Goal: Task Accomplishment & Management: Use online tool/utility

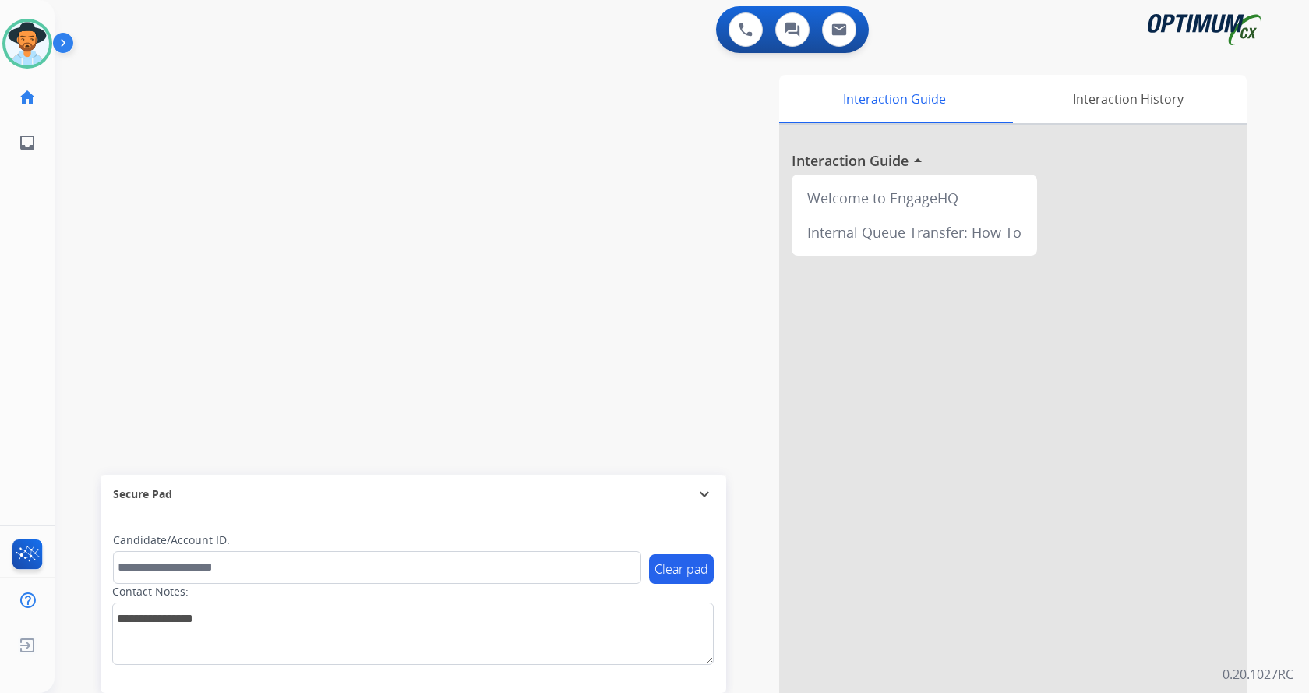
click at [68, 50] on img at bounding box center [66, 46] width 26 height 30
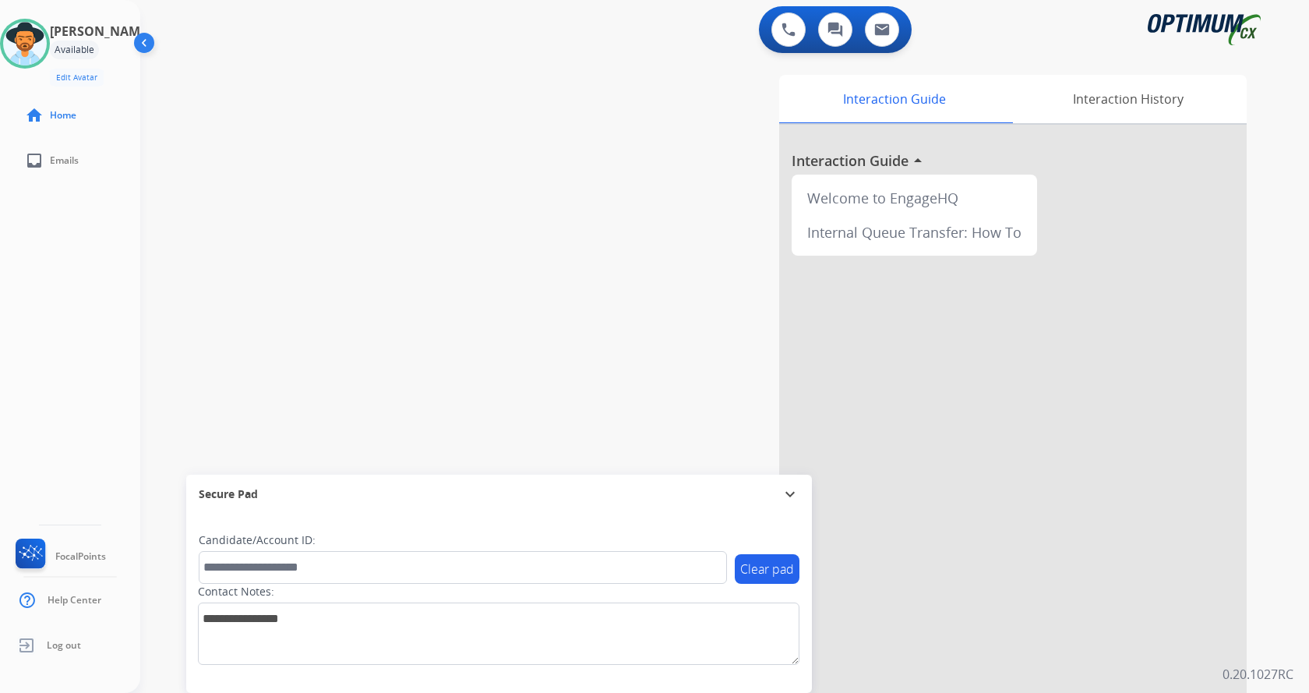
click at [483, 132] on div "swap_horiz Break voice bridge close_fullscreen Connect 3-Way Call merge_type Se…" at bounding box center [705, 381] width 1131 height 650
click at [483, 130] on div "swap_horiz Break voice bridge close_fullscreen Connect 3-Way Call merge_type Se…" at bounding box center [705, 381] width 1131 height 650
click at [511, 181] on div "swap_horiz Break voice bridge close_fullscreen Connect 3-Way Call merge_type Se…" at bounding box center [705, 381] width 1131 height 650
click at [795, 21] on button at bounding box center [788, 29] width 34 height 34
click at [779, 25] on button at bounding box center [788, 29] width 34 height 34
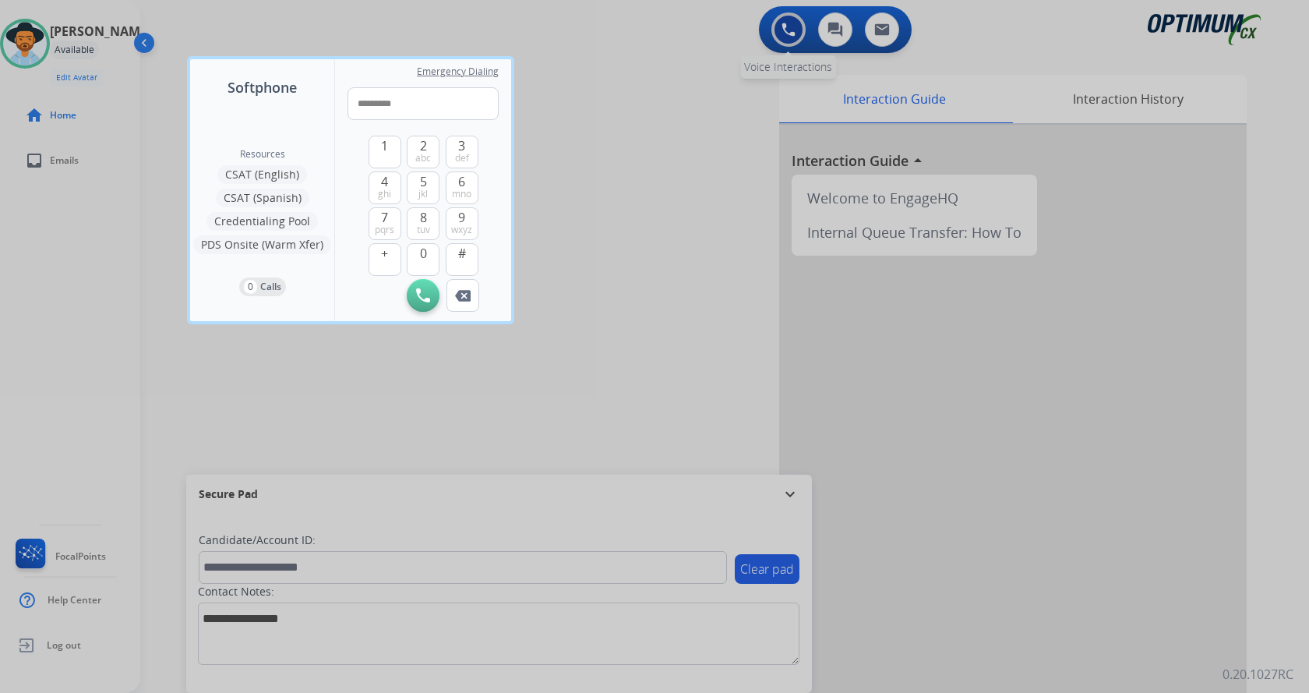
type input "**********"
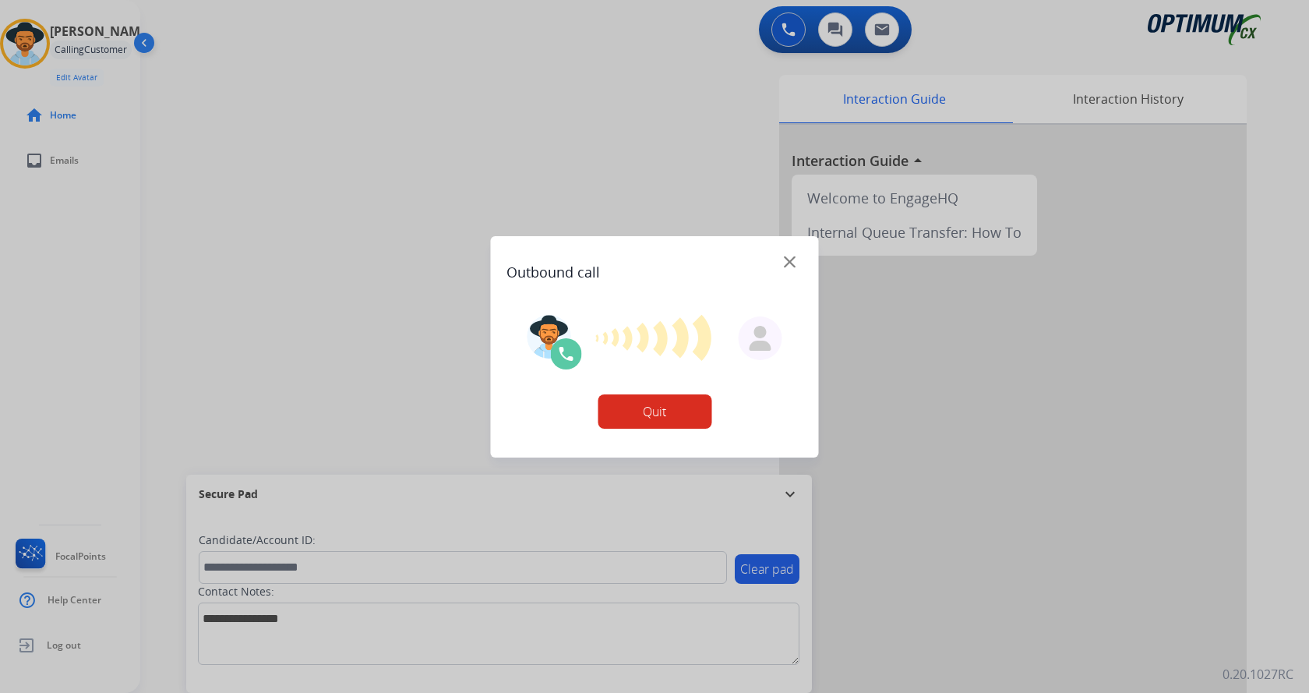
click at [653, 179] on div at bounding box center [654, 346] width 1309 height 693
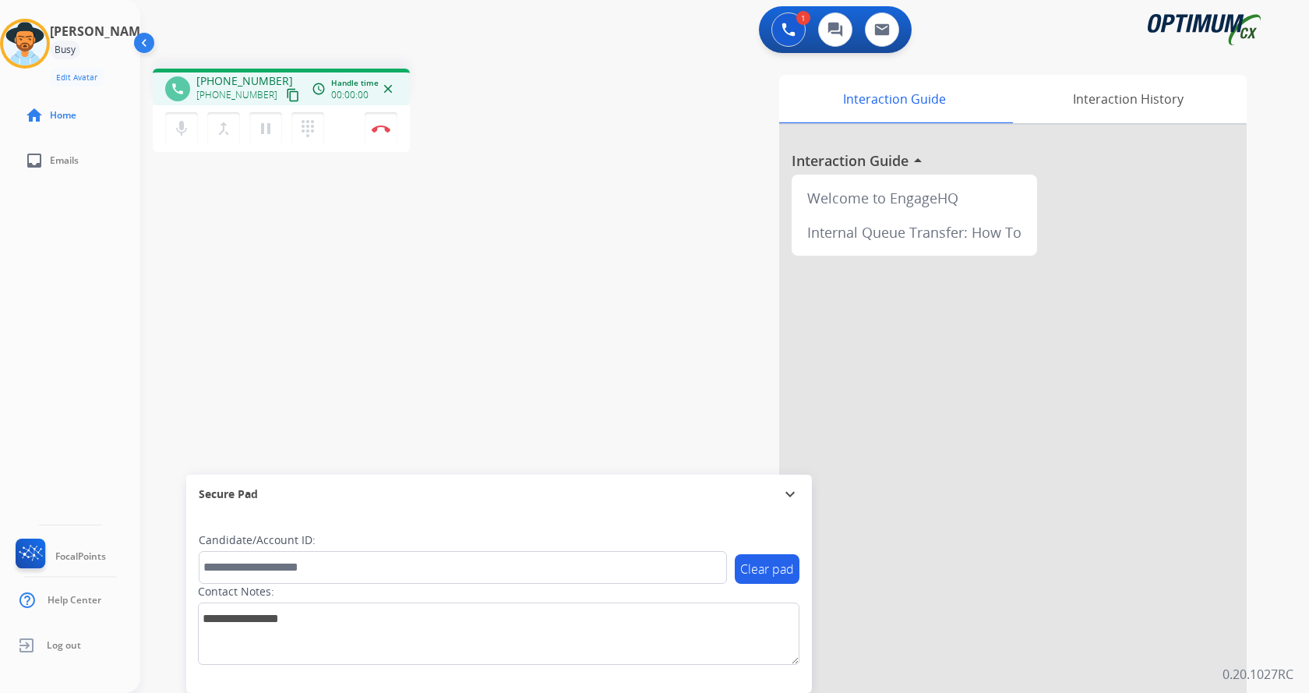
drag, startPoint x: 53, startPoint y: 290, endPoint x: 175, endPoint y: 141, distance: 192.2
click at [54, 290] on div "[PERSON_NAME] Edit Avatar Agent: [PERSON_NAME] Profile: Gen_Bilingual home Home…" at bounding box center [70, 346] width 140 height 693
click at [387, 135] on button "Disconnect" at bounding box center [381, 128] width 33 height 33
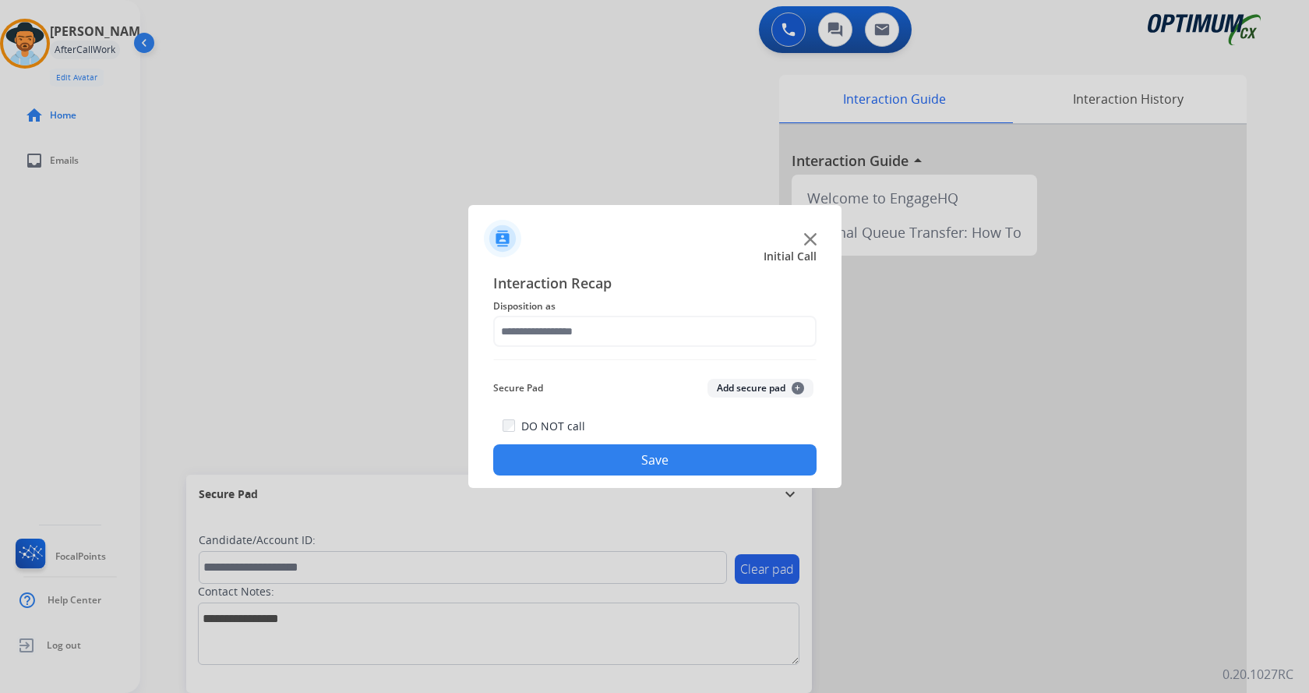
drag, startPoint x: 695, startPoint y: 308, endPoint x: 669, endPoint y: 326, distance: 31.3
click at [695, 307] on span "Disposition as" at bounding box center [654, 306] width 323 height 19
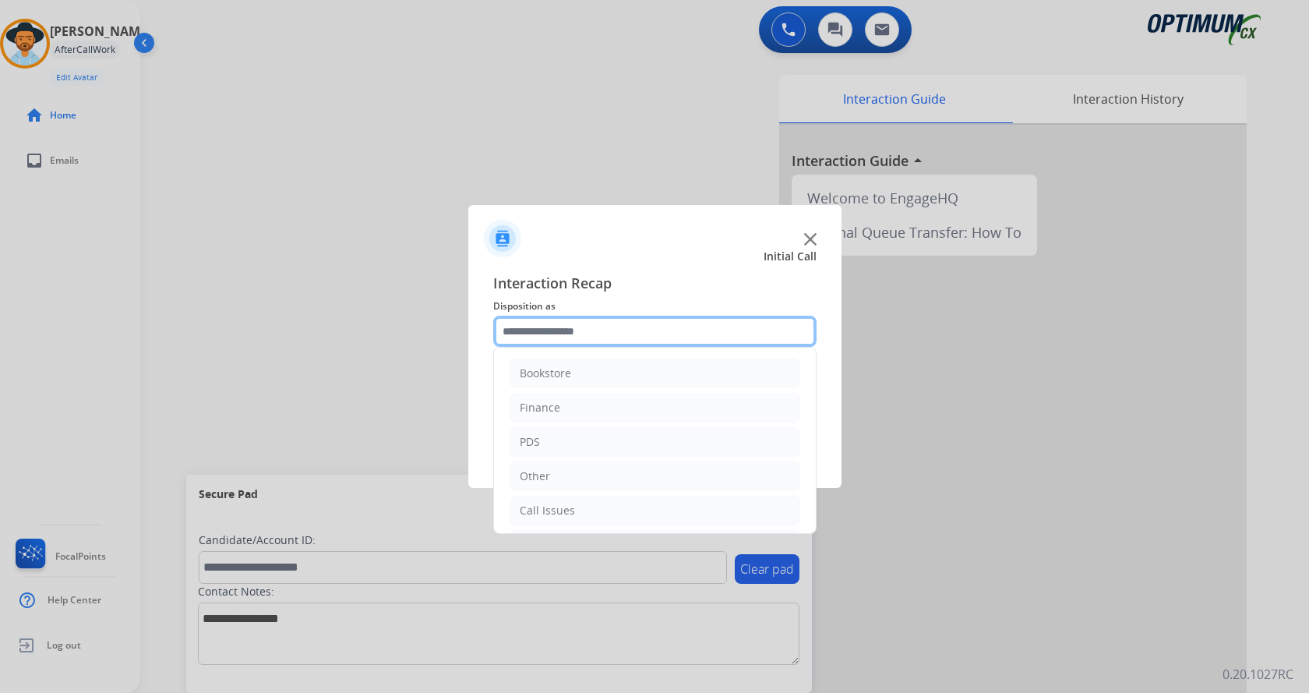
click at [669, 326] on input "text" at bounding box center [654, 331] width 323 height 31
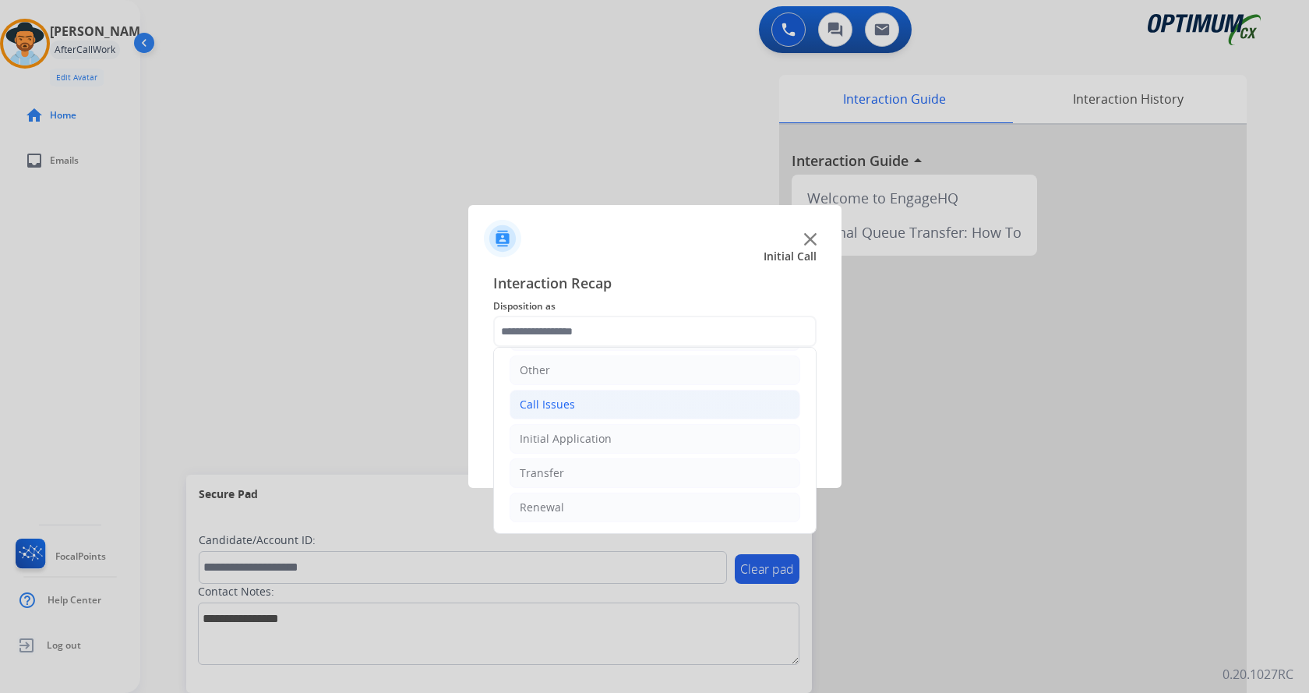
click at [573, 408] on li "Call Issues" at bounding box center [655, 405] width 291 height 30
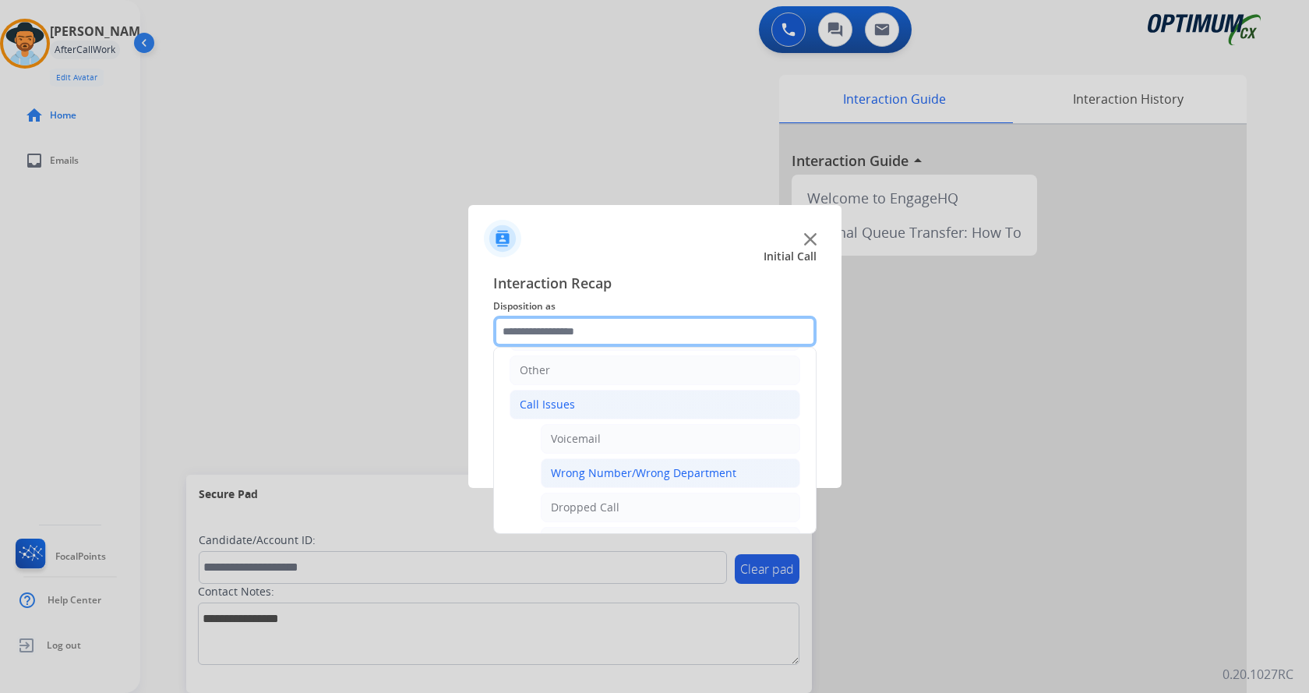
scroll to position [262, 0]
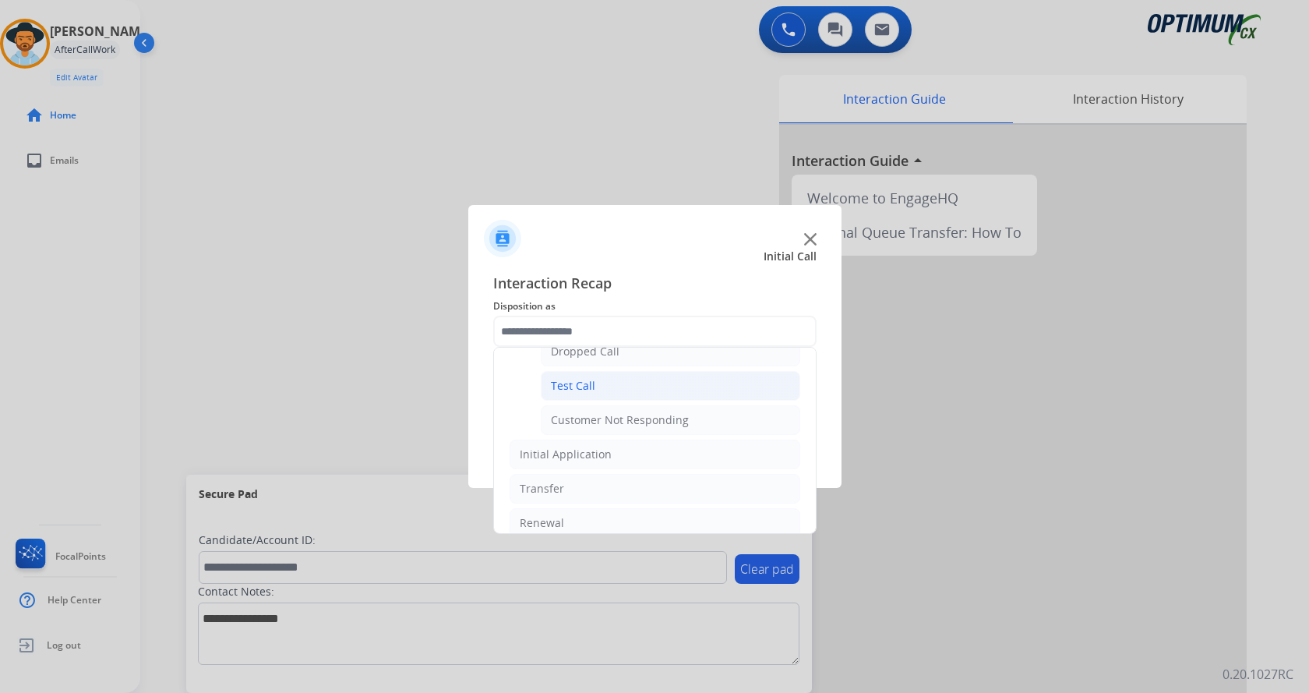
click at [609, 383] on li "Test Call" at bounding box center [670, 386] width 259 height 30
type input "*********"
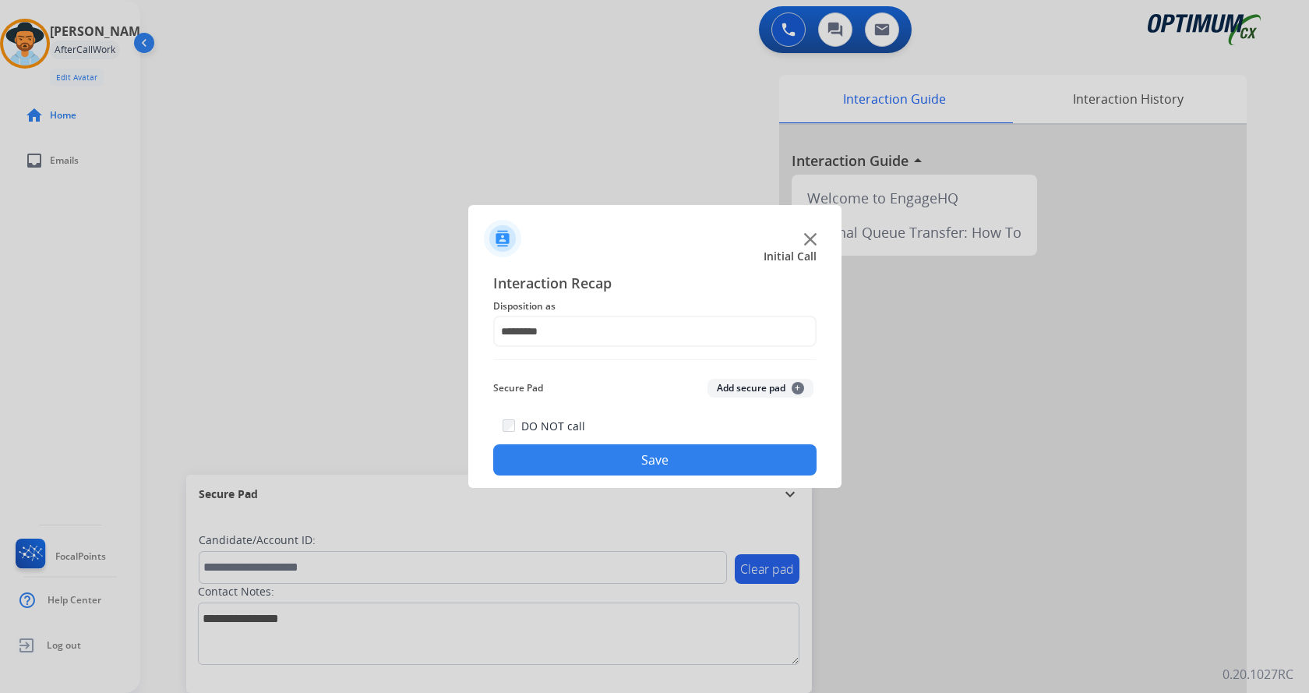
drag, startPoint x: 627, startPoint y: 465, endPoint x: 542, endPoint y: 394, distance: 110.6
click at [627, 464] on button "Save" at bounding box center [654, 459] width 323 height 31
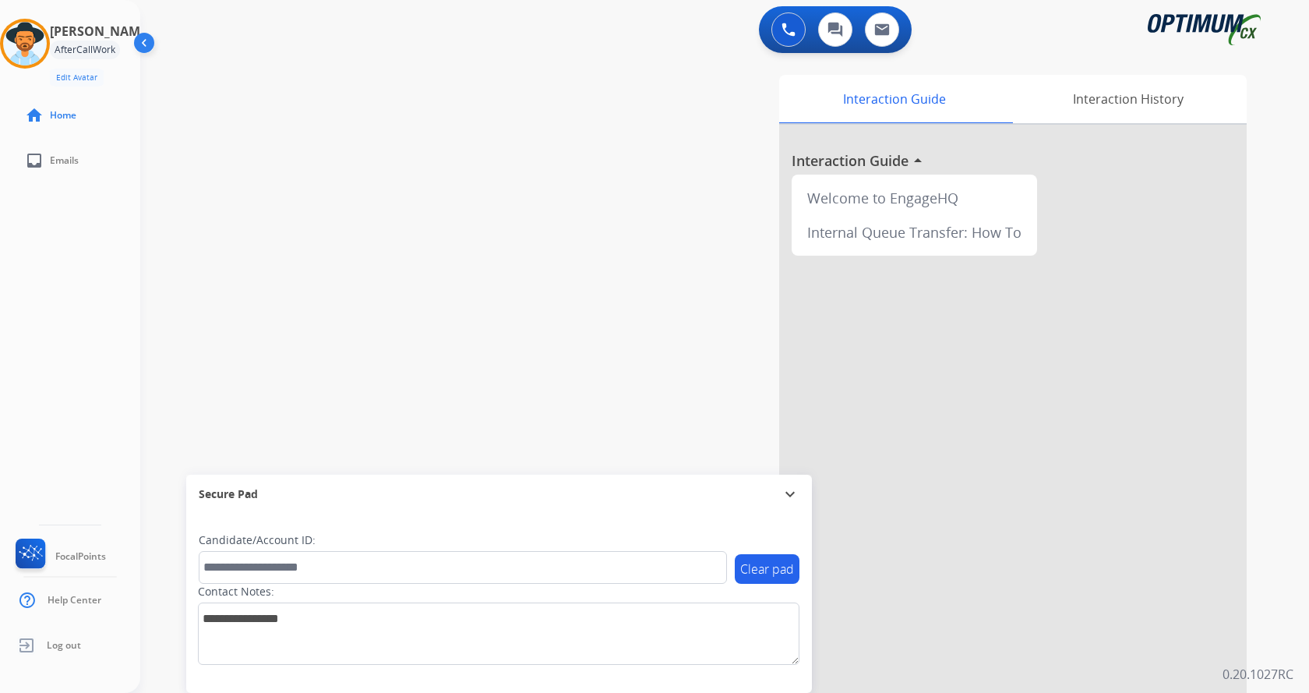
click at [365, 264] on div "swap_horiz Break voice bridge close_fullscreen Connect 3-Way Call merge_type Se…" at bounding box center [705, 381] width 1131 height 650
click at [376, 97] on div "swap_horiz Break voice bridge close_fullscreen Connect 3-Way Call merge_type Se…" at bounding box center [705, 381] width 1131 height 650
click at [531, 227] on div "swap_horiz Break voice bridge close_fullscreen Connect 3-Way Call merge_type Se…" at bounding box center [705, 381] width 1131 height 650
click at [326, 326] on div "swap_horiz Break voice bridge close_fullscreen Connect 3-Way Call merge_type Se…" at bounding box center [705, 381] width 1131 height 650
click at [219, 99] on div "swap_horiz Break voice bridge close_fullscreen Connect 3-Way Call merge_type Se…" at bounding box center [705, 381] width 1131 height 650
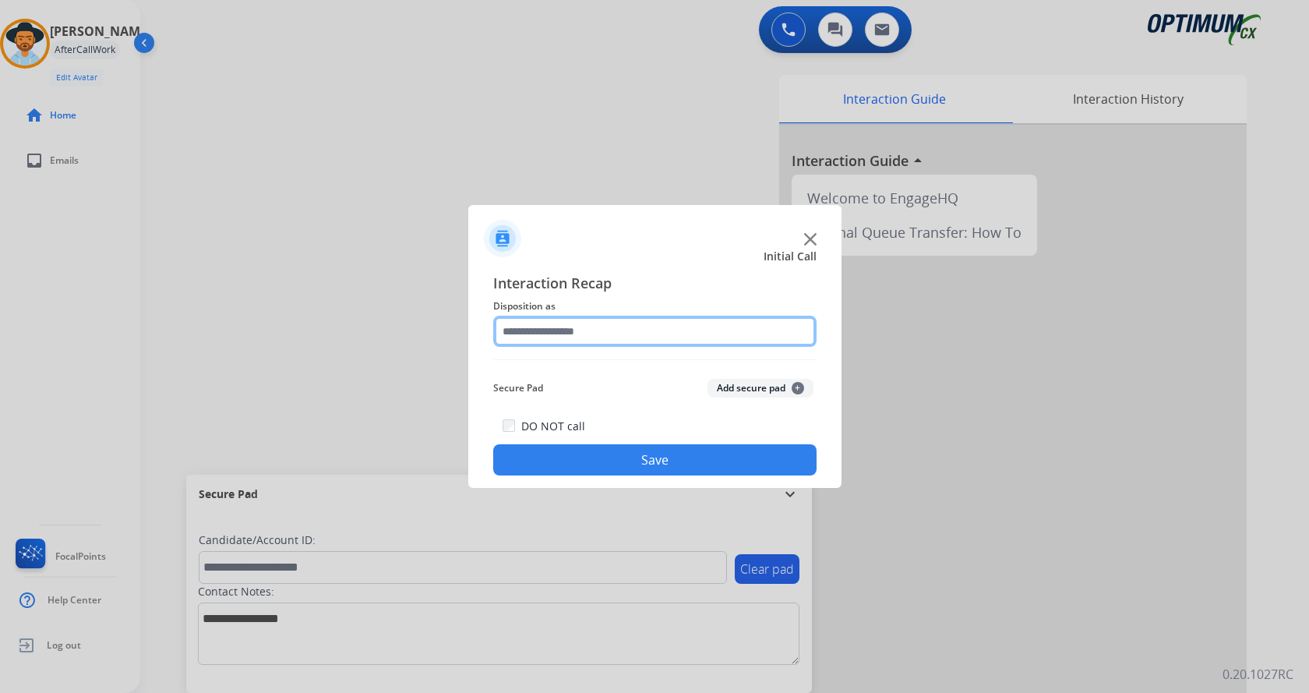
click at [611, 323] on input "text" at bounding box center [654, 331] width 323 height 31
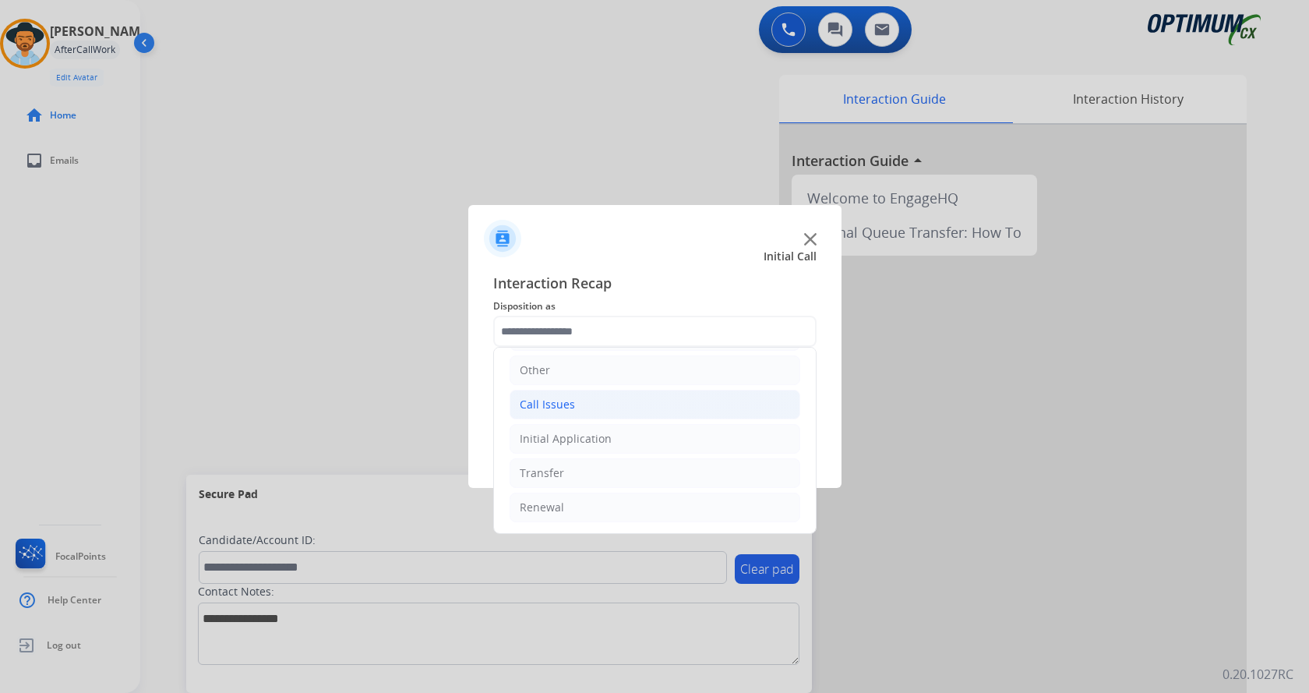
click at [584, 401] on li "Call Issues" at bounding box center [655, 405] width 291 height 30
click at [606, 373] on li "Test Call" at bounding box center [670, 386] width 259 height 30
type input "*********"
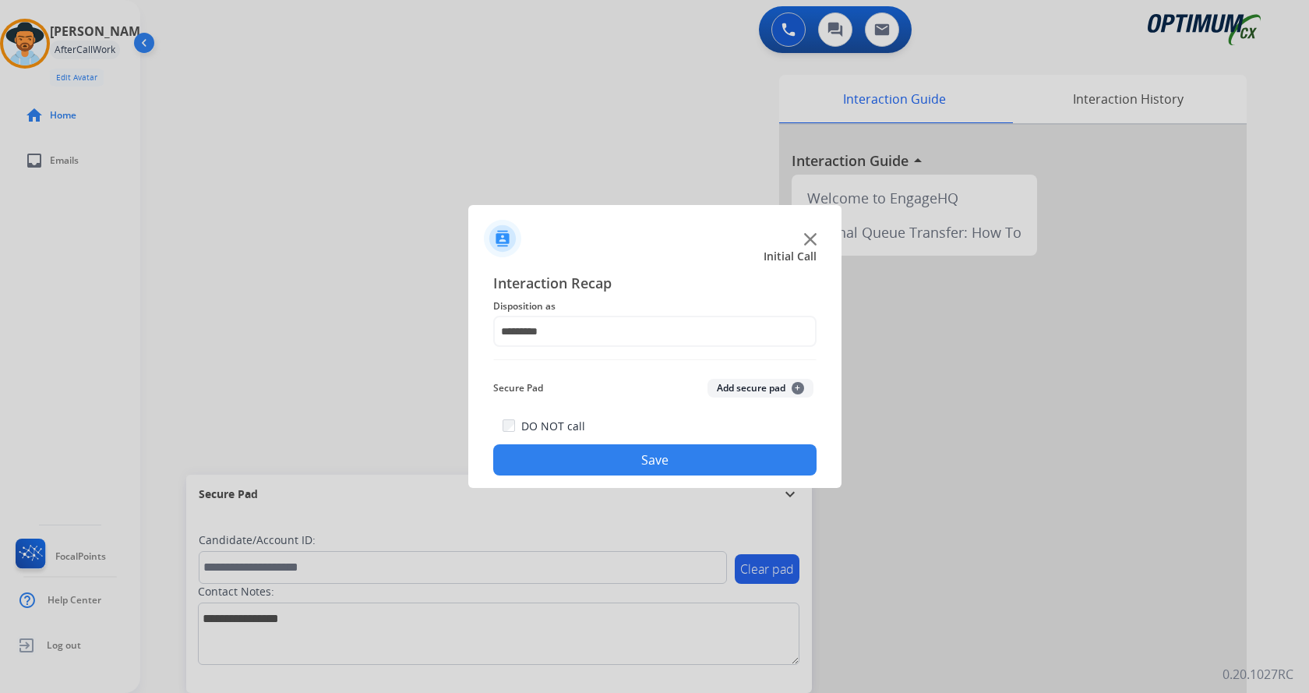
click at [629, 457] on button "Save" at bounding box center [654, 459] width 323 height 31
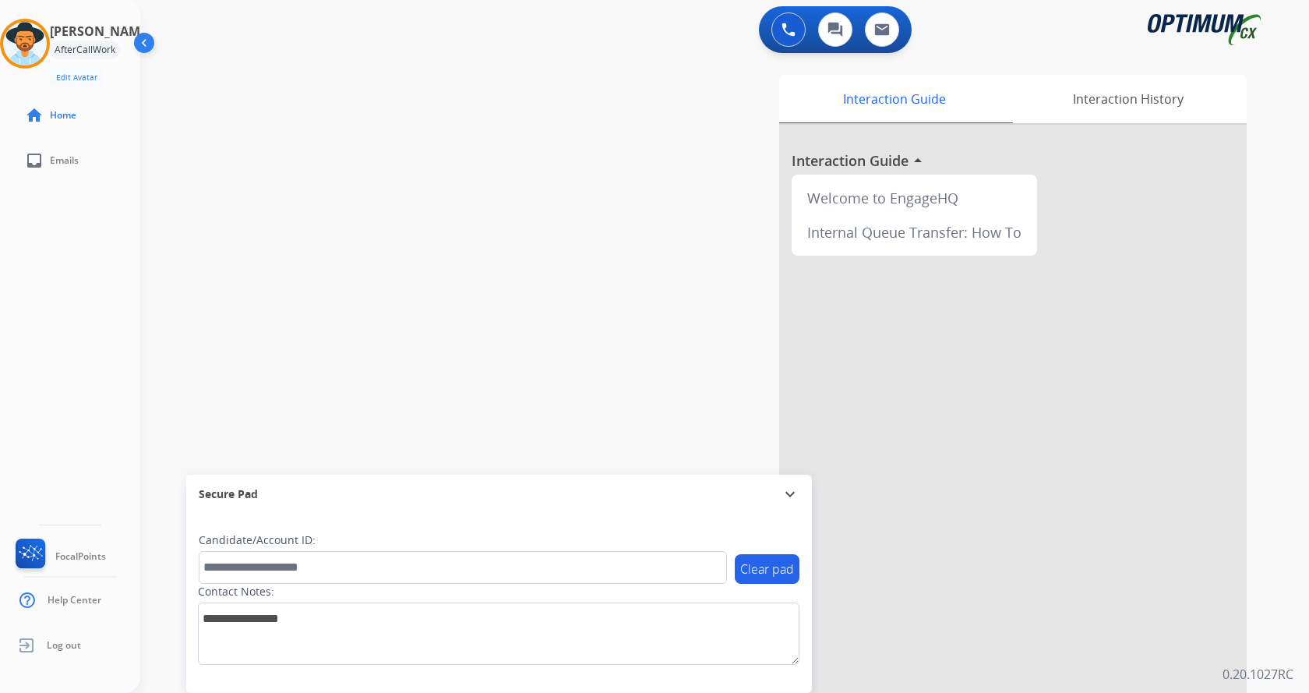
click at [377, 355] on div "swap_horiz Break voice bridge close_fullscreen Connect 3-Way Call merge_type Se…" at bounding box center [705, 381] width 1131 height 650
click at [672, 417] on div "Interaction Guide Interaction History Interaction Guide arrow_drop_up Welcome t…" at bounding box center [907, 390] width 679 height 631
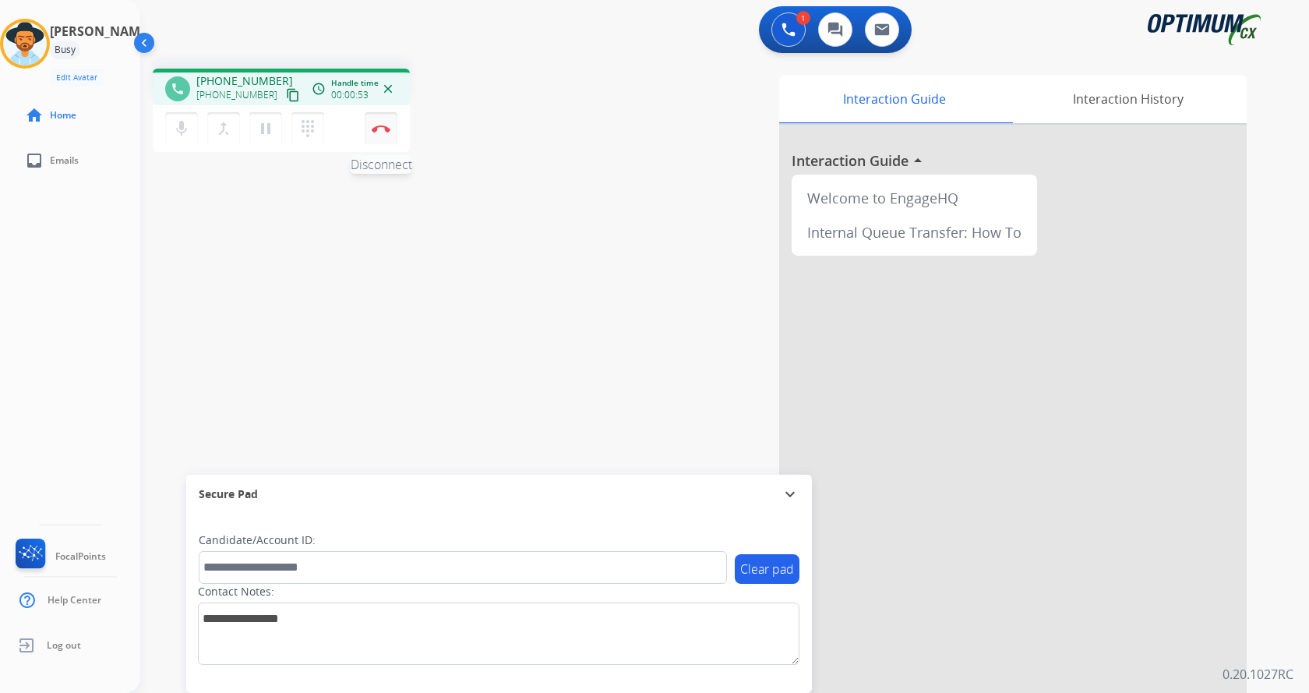
click at [382, 125] on img at bounding box center [381, 129] width 19 height 8
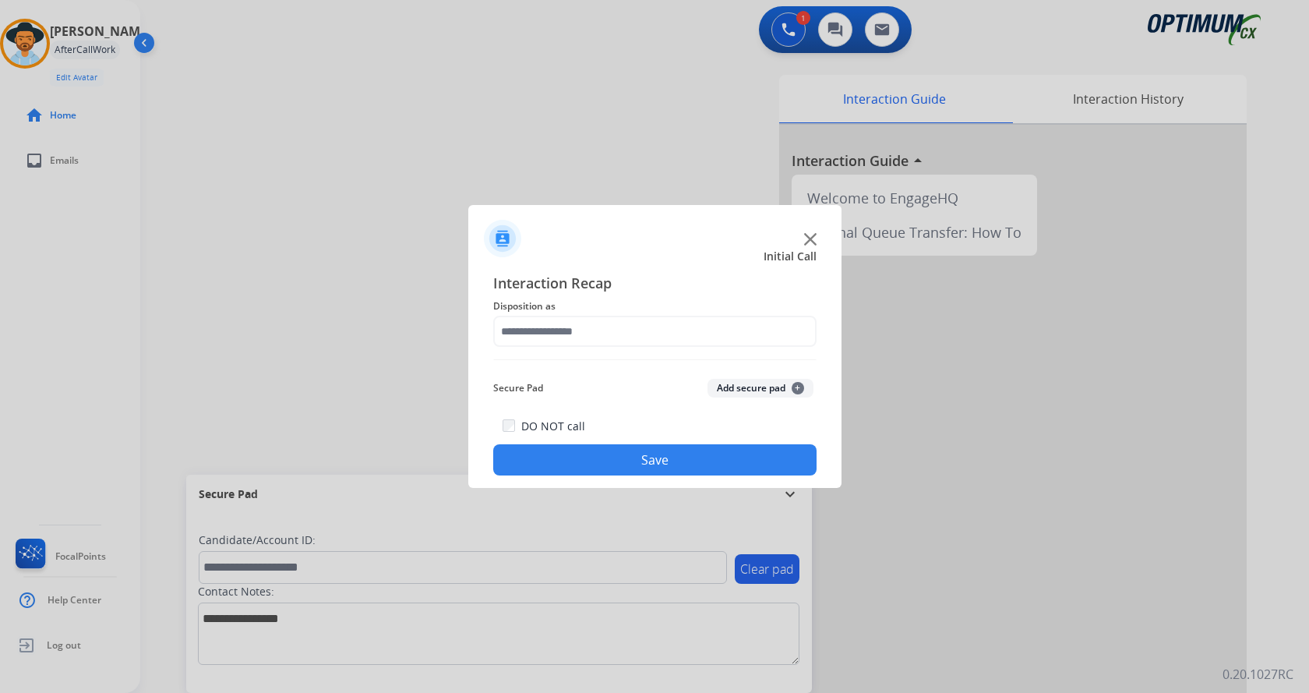
click at [738, 388] on button "Add secure pad +" at bounding box center [760, 388] width 106 height 19
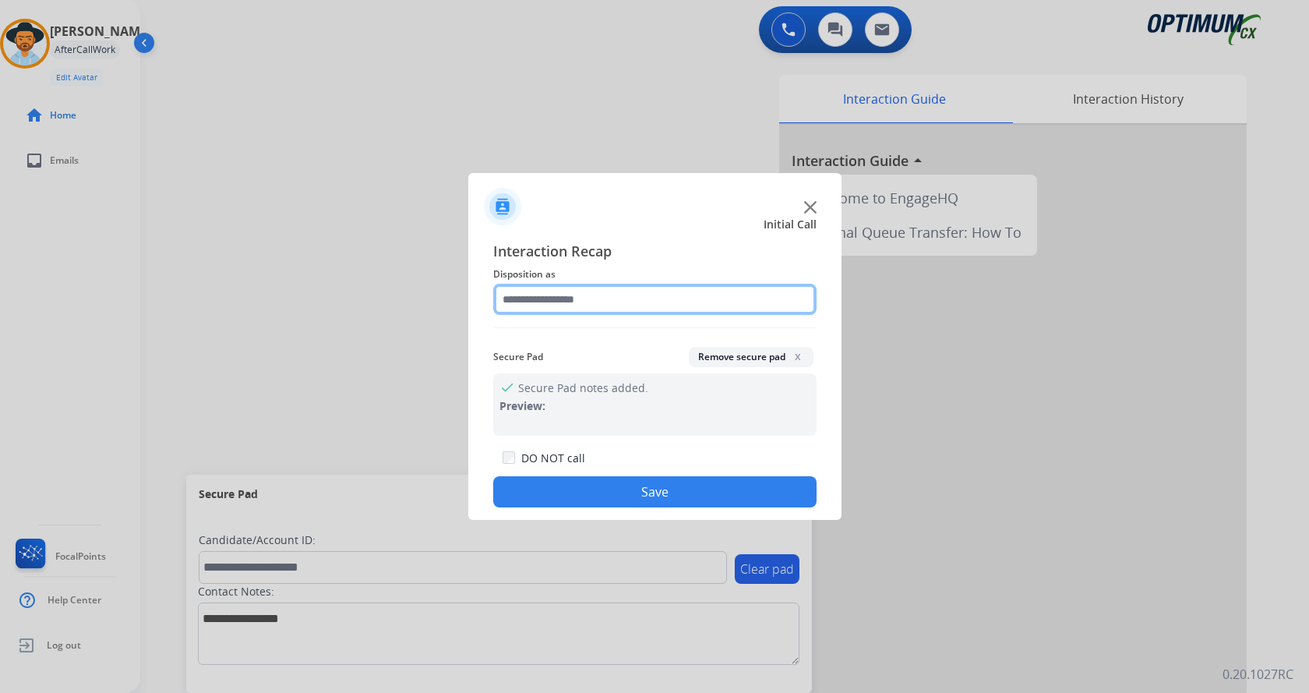
click at [601, 291] on input "text" at bounding box center [654, 299] width 323 height 31
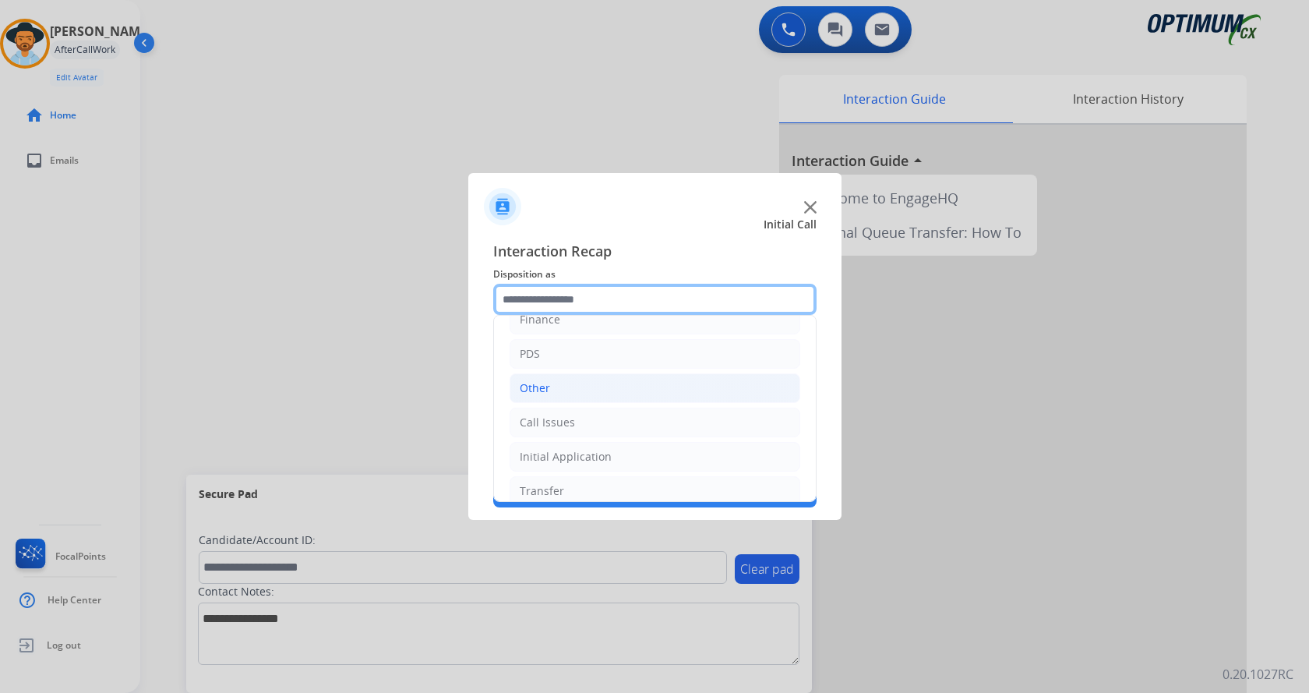
scroll to position [106, 0]
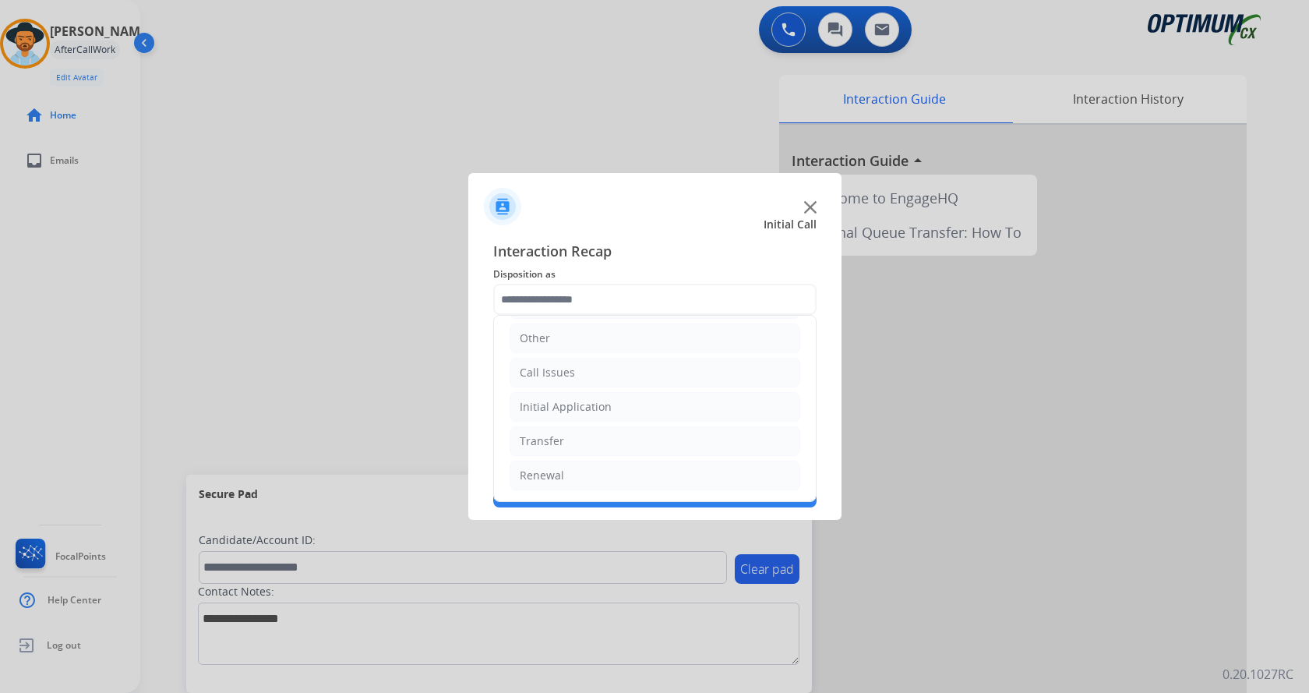
click at [369, 243] on div at bounding box center [654, 346] width 1309 height 693
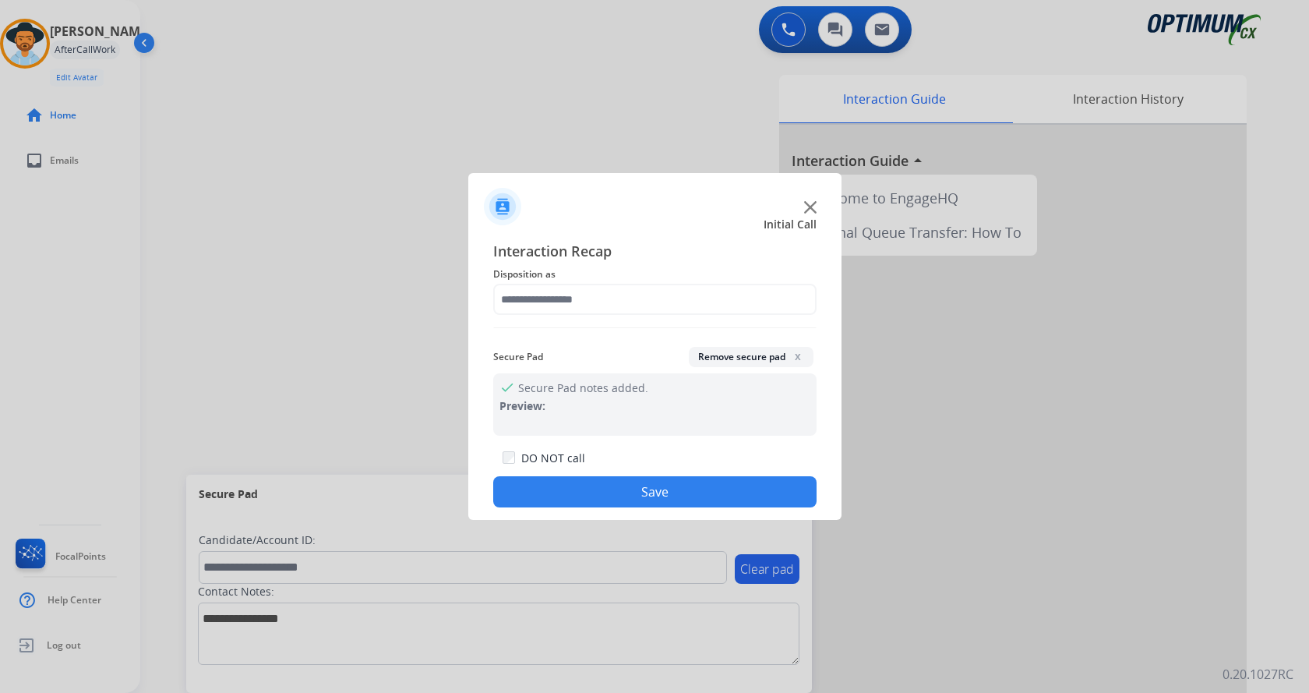
click at [466, 111] on div at bounding box center [654, 346] width 1309 height 693
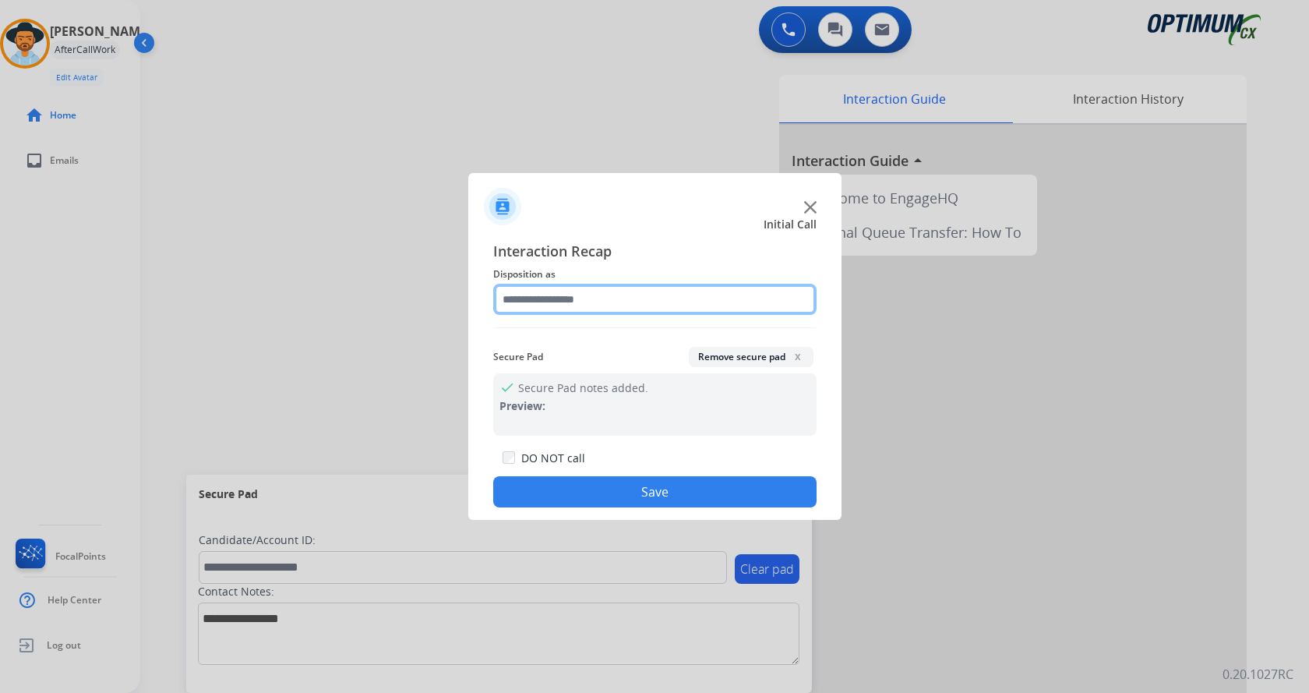
click at [633, 295] on input "text" at bounding box center [654, 299] width 323 height 31
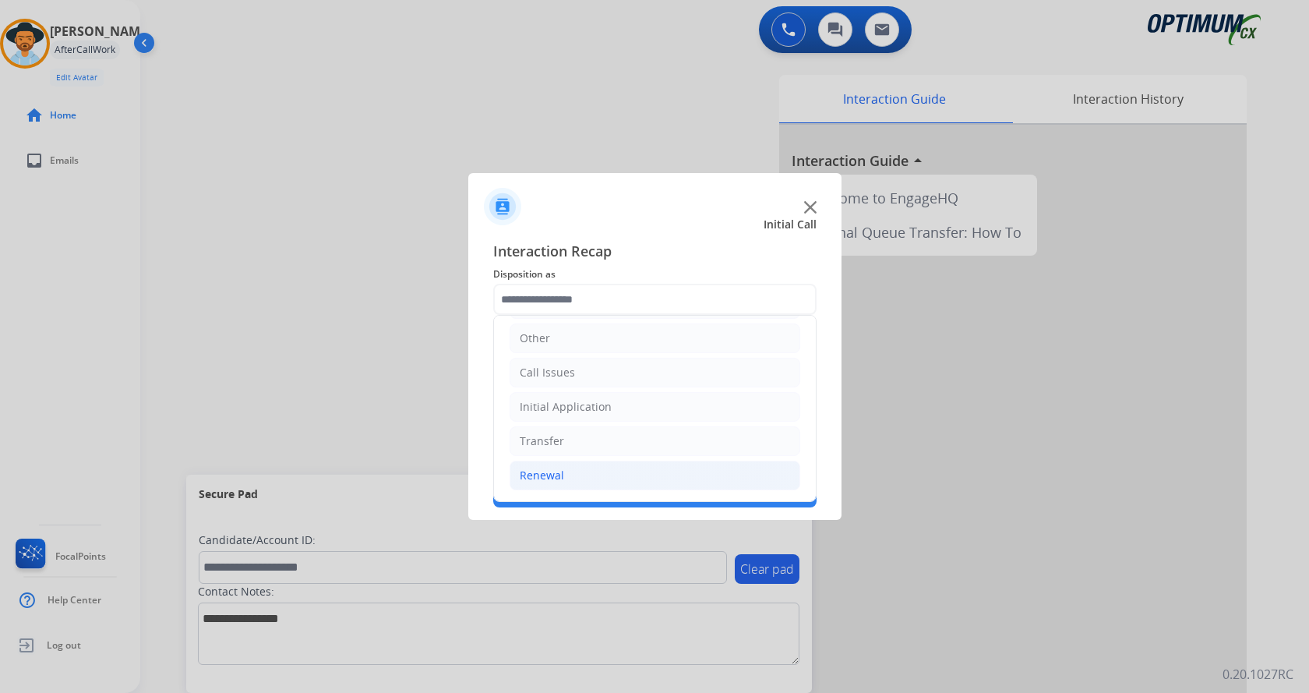
click at [598, 471] on li "Renewal" at bounding box center [655, 475] width 291 height 30
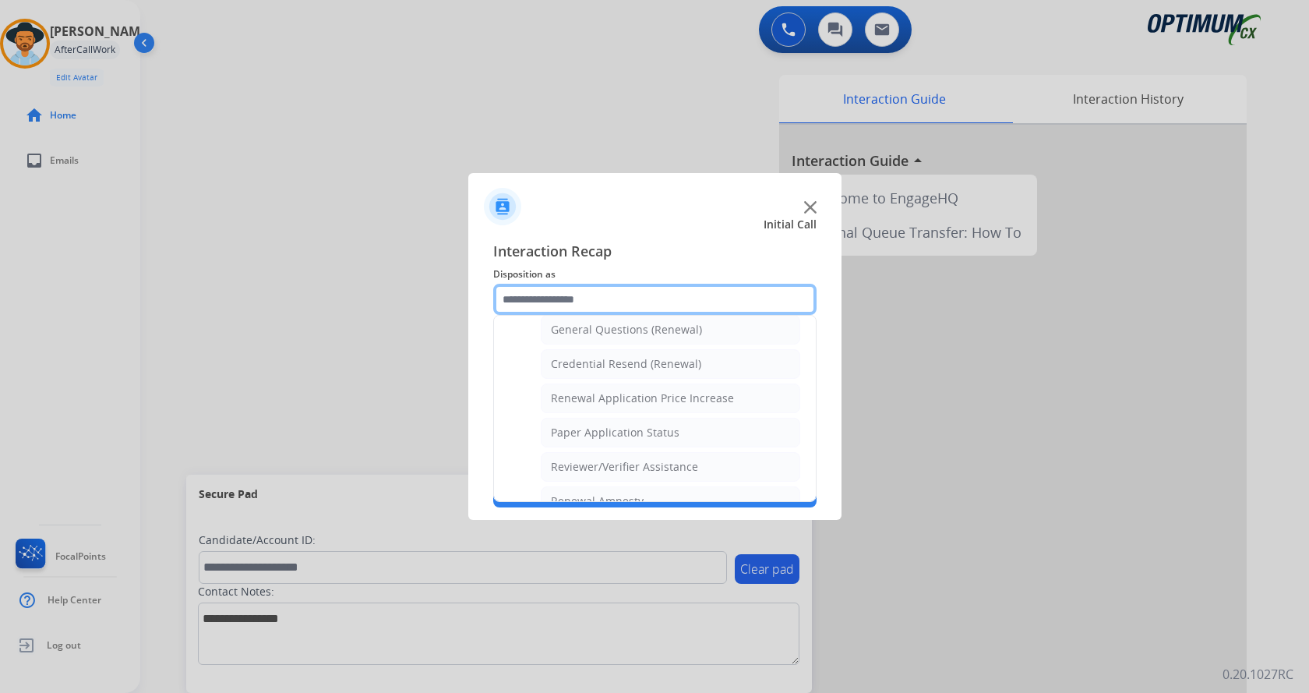
scroll to position [446, 0]
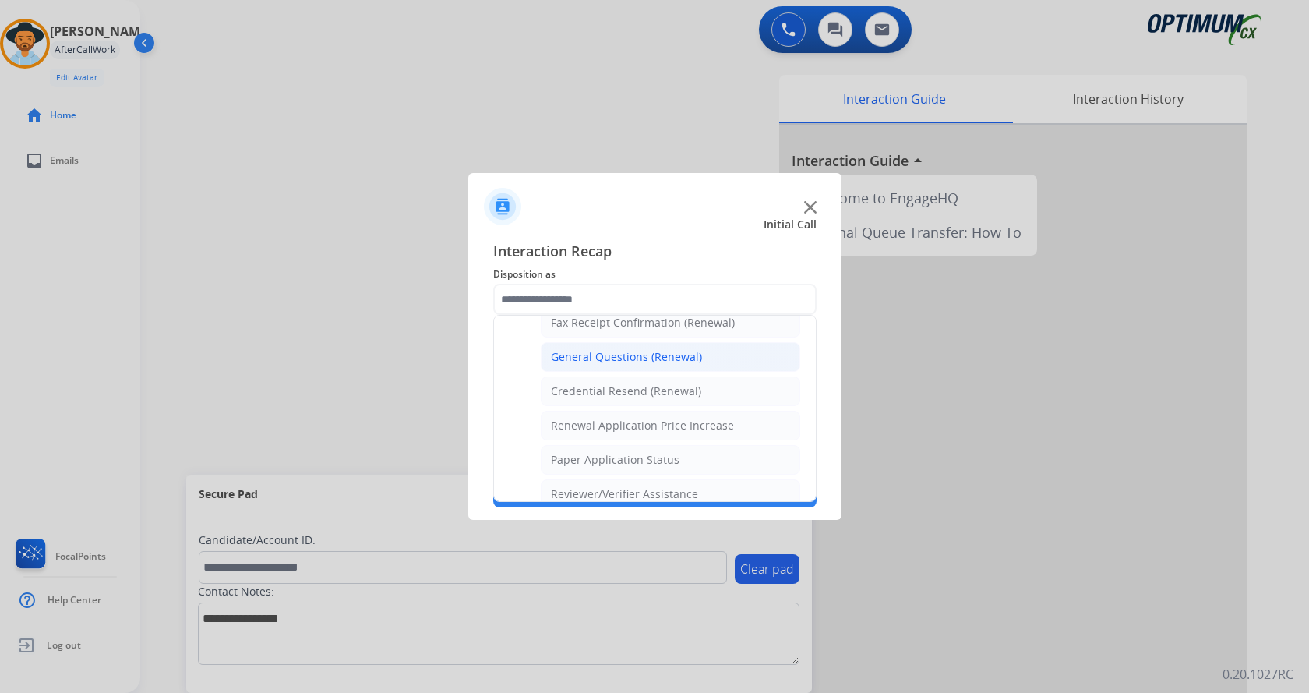
click at [698, 355] on li "General Questions (Renewal)" at bounding box center [670, 357] width 259 height 30
type input "**********"
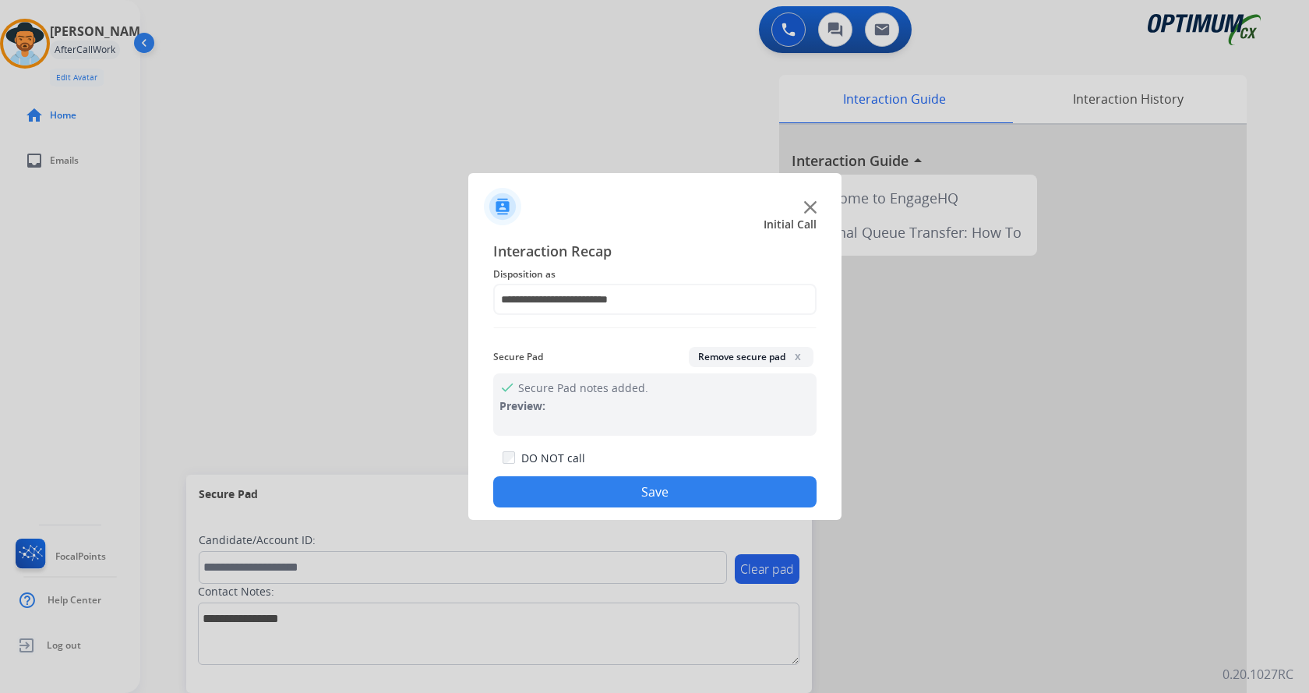
click at [671, 489] on button "Save" at bounding box center [654, 491] width 323 height 31
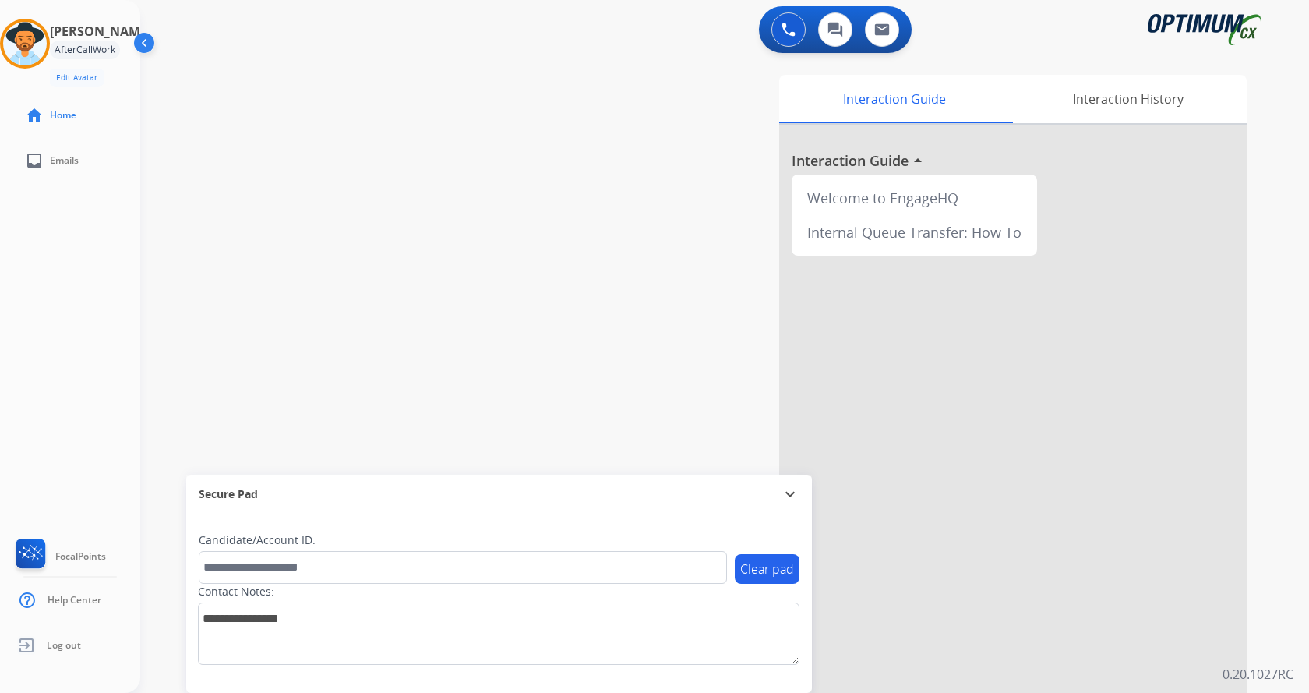
drag, startPoint x: 369, startPoint y: 166, endPoint x: 333, endPoint y: 92, distance: 82.2
click at [369, 165] on div "swap_horiz Break voice bridge close_fullscreen Connect 3-Way Call merge_type Se…" at bounding box center [705, 381] width 1131 height 650
click at [1099, 97] on div "Interaction History" at bounding box center [1128, 99] width 238 height 48
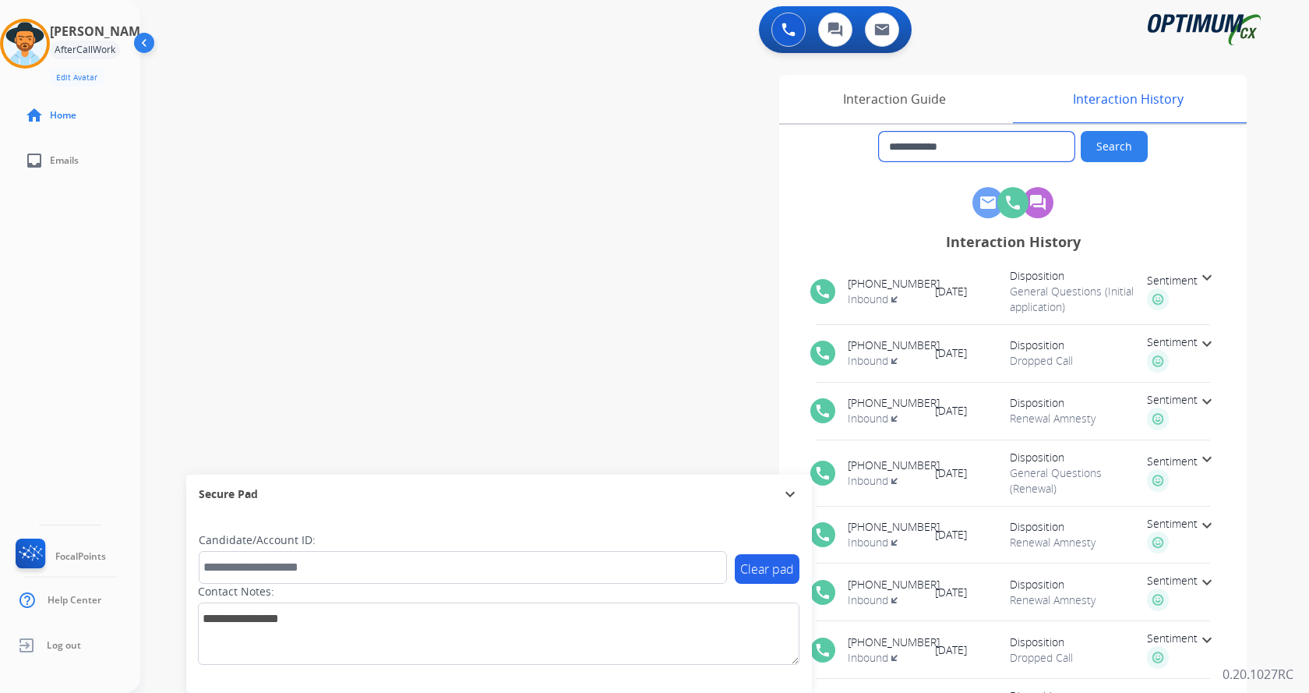
drag, startPoint x: 902, startPoint y: 146, endPoint x: 976, endPoint y: 146, distance: 74.0
click at [976, 146] on input "**********" at bounding box center [977, 147] width 196 height 30
click at [446, 213] on div "**********" at bounding box center [705, 381] width 1131 height 650
